Goal: Navigation & Orientation: Find specific page/section

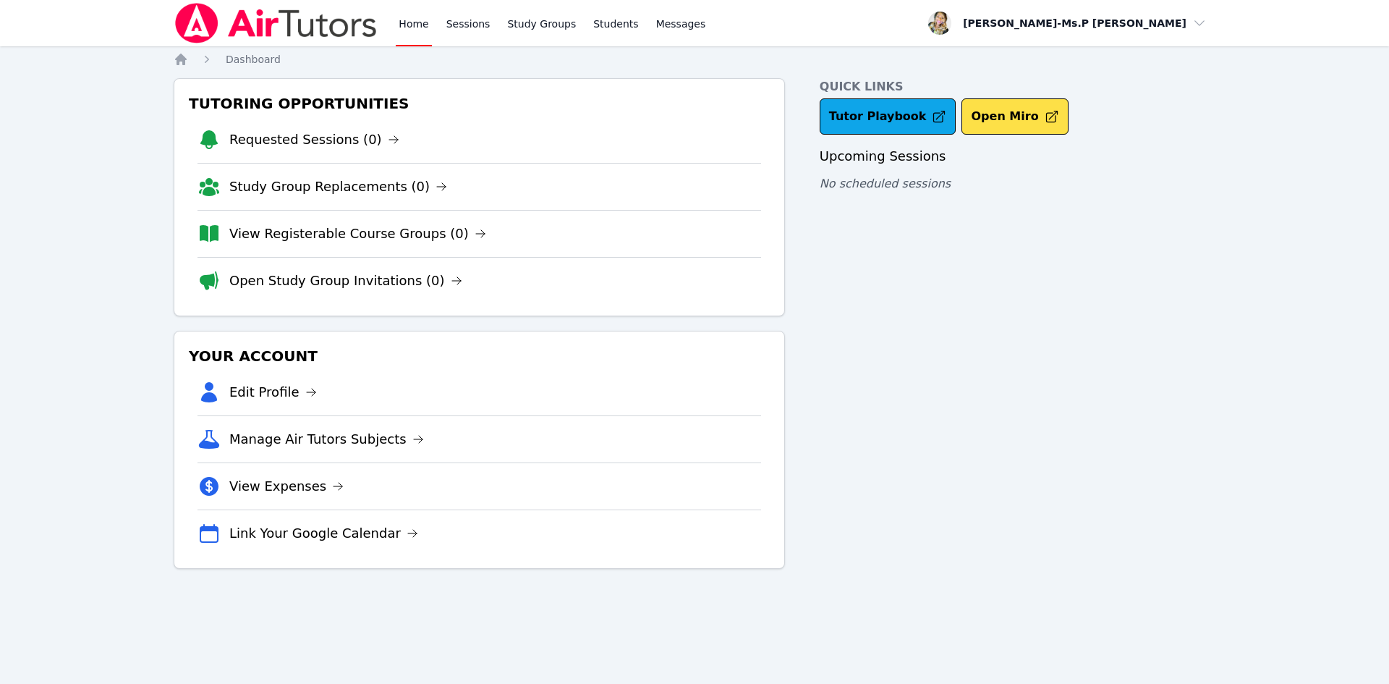
click at [401, 30] on link "Home" at bounding box center [413, 23] width 35 height 46
click at [224, 18] on img at bounding box center [276, 23] width 205 height 41
drag, startPoint x: 376, startPoint y: 24, endPoint x: 426, endPoint y: 23, distance: 49.2
click at [378, 24] on img at bounding box center [276, 23] width 205 height 41
click at [428, 23] on link "Home" at bounding box center [413, 23] width 35 height 46
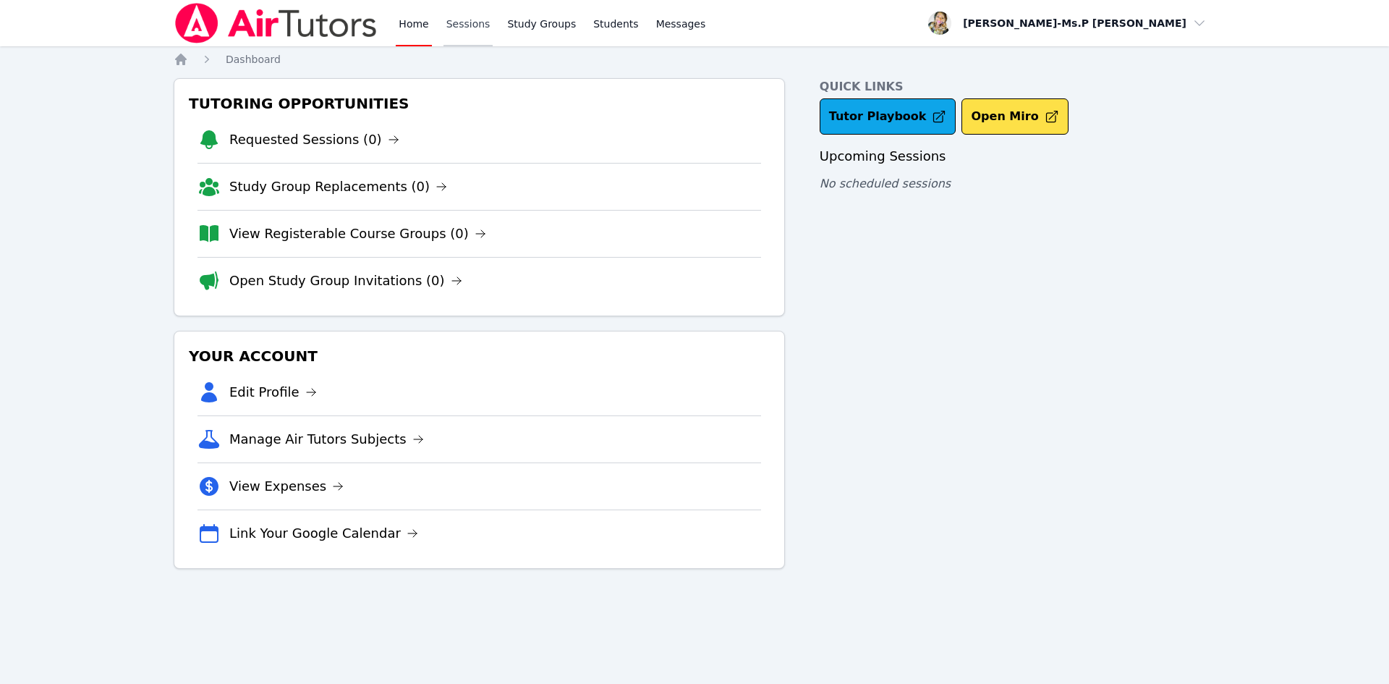
click at [479, 25] on link "Sessions" at bounding box center [469, 23] width 50 height 46
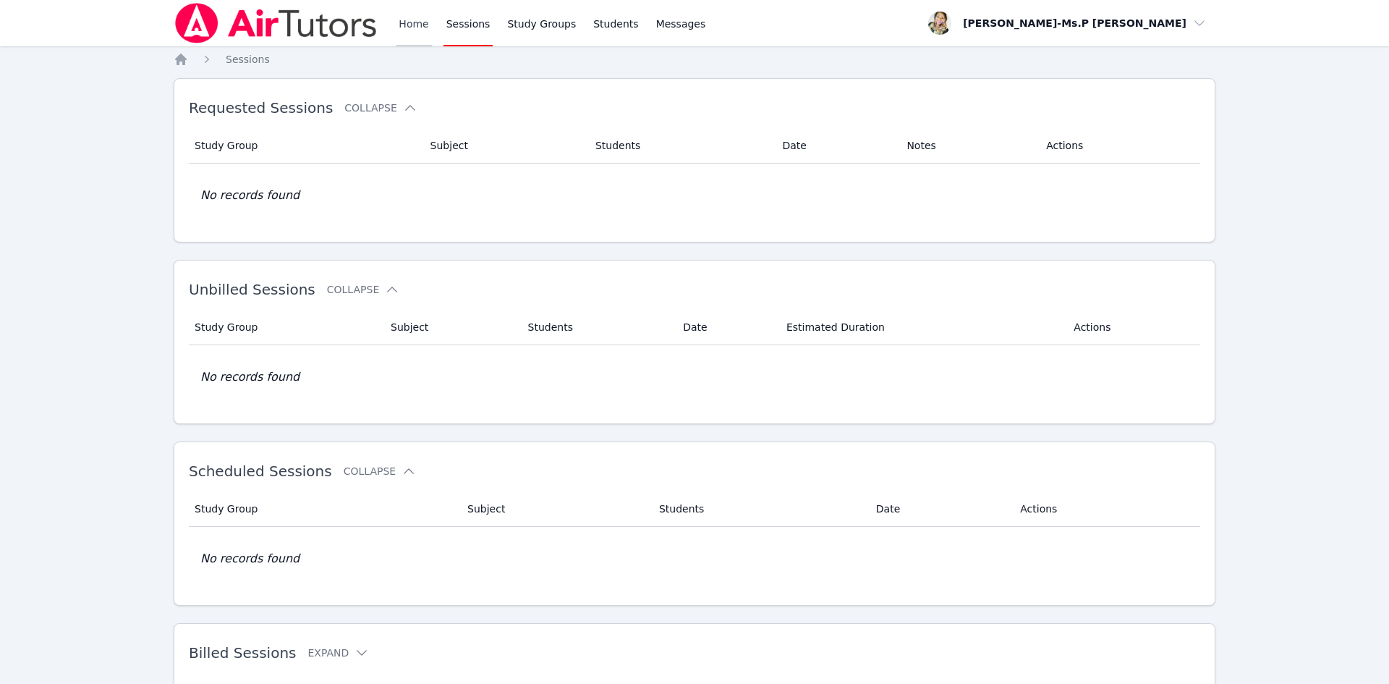
click at [401, 28] on link "Home" at bounding box center [413, 23] width 35 height 46
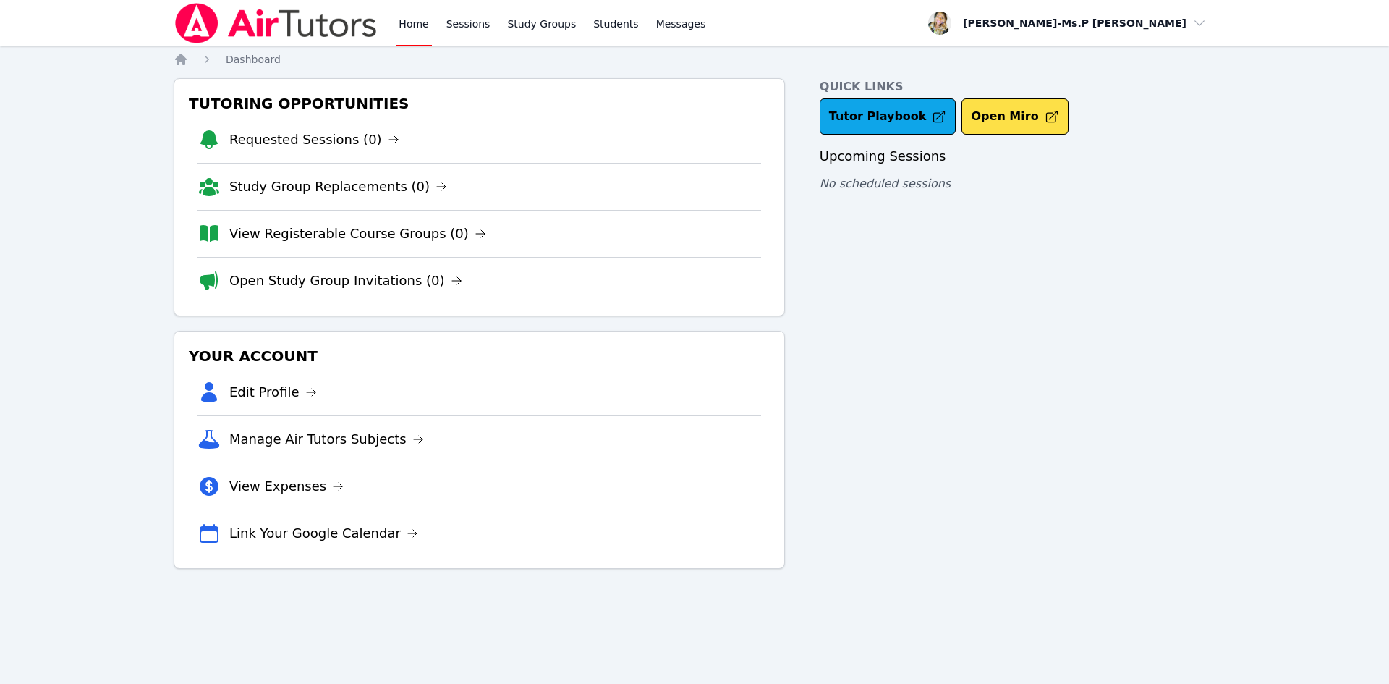
click at [309, 21] on img at bounding box center [276, 23] width 205 height 41
